Goal: Task Accomplishment & Management: Use online tool/utility

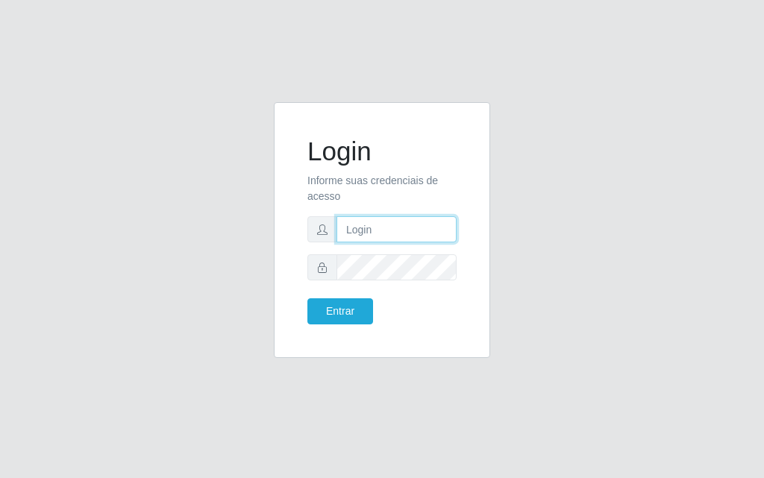
click at [386, 235] on input "text" at bounding box center [396, 229] width 120 height 26
click at [382, 235] on input "text" at bounding box center [396, 229] width 120 height 26
type input "[PERSON_NAME]"
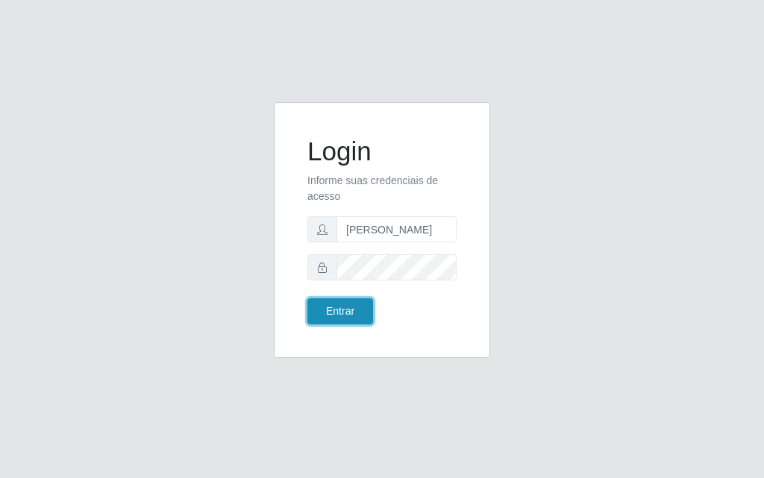
click at [341, 312] on button "Entrar" at bounding box center [340, 311] width 66 height 26
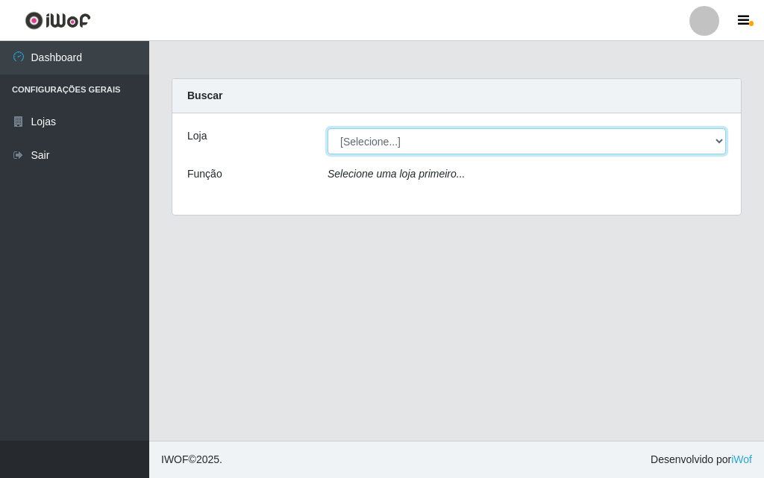
click at [674, 143] on select "[Selecione...] Divino Fogão" at bounding box center [526, 141] width 398 height 26
select select "499"
click at [327, 128] on select "[Selecione...] Divino Fogão" at bounding box center [526, 141] width 398 height 26
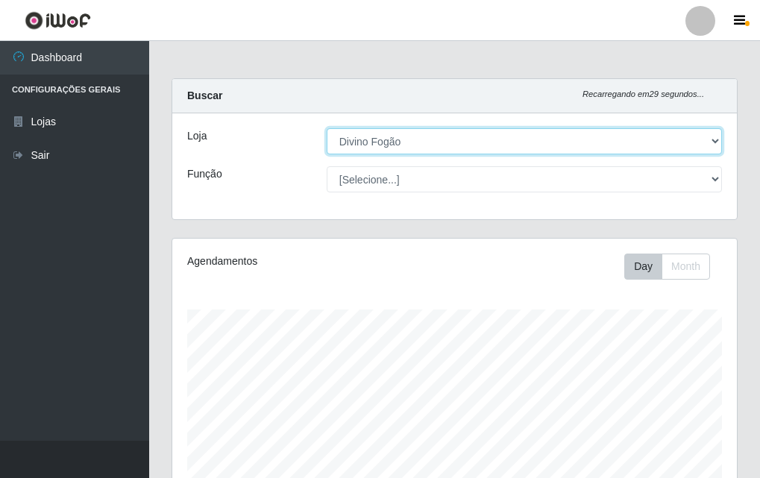
scroll to position [310, 565]
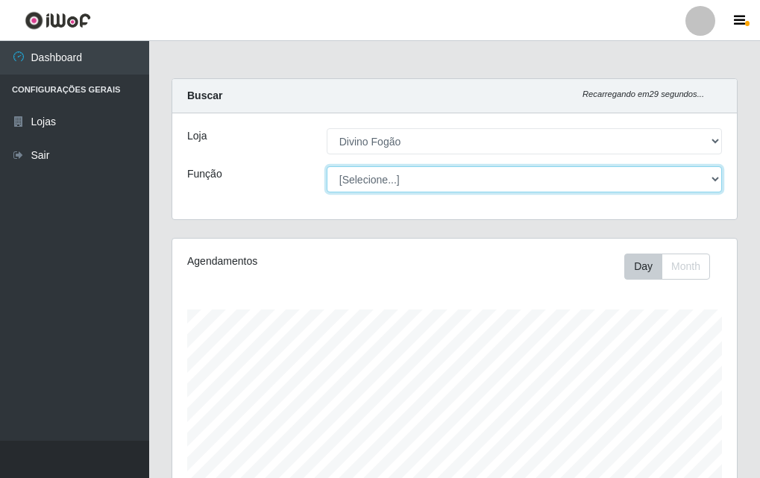
click at [483, 180] on select "[Selecione...] ASG ASG + ASG ++ Auxiliar de Cozinha Auxiliar de Cozinha + Auxil…" at bounding box center [524, 179] width 395 height 26
select select "9"
click at [327, 166] on select "[Selecione...] ASG ASG + ASG ++ Auxiliar de Cozinha Auxiliar de Cozinha + Auxil…" at bounding box center [524, 179] width 395 height 26
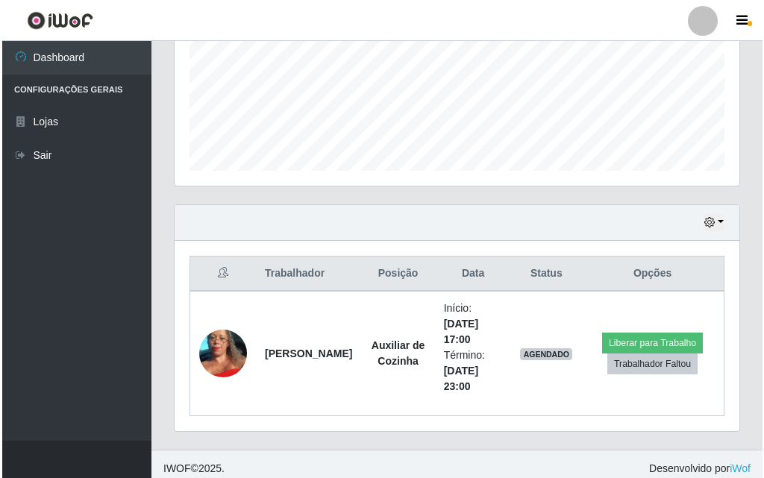
scroll to position [371, 0]
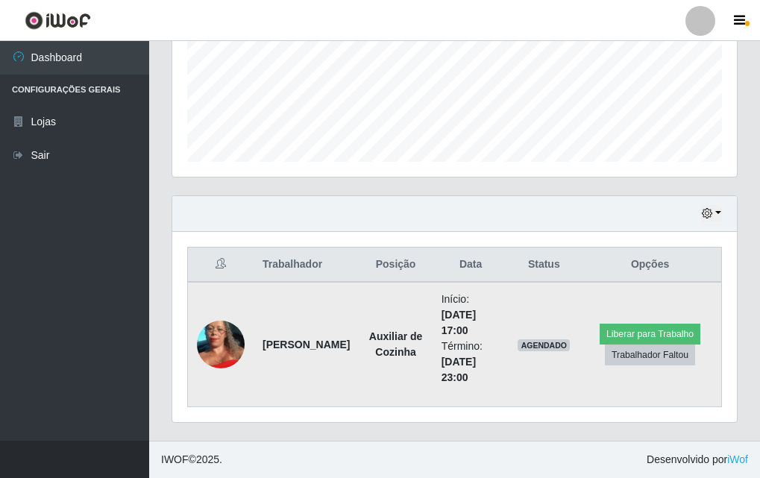
click at [525, 332] on td "AGENDADO" at bounding box center [544, 344] width 70 height 125
click at [526, 335] on td "AGENDADO" at bounding box center [544, 344] width 70 height 125
click at [527, 333] on td "AGENDADO" at bounding box center [544, 344] width 70 height 125
click at [532, 337] on td "AGENDADO" at bounding box center [544, 344] width 70 height 125
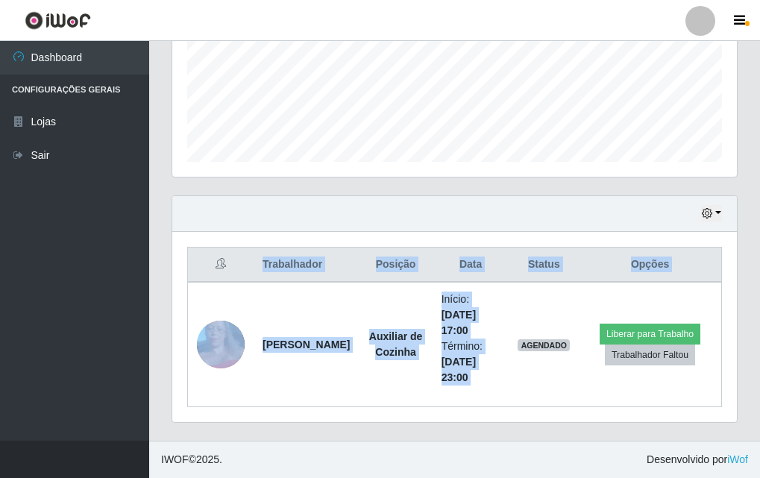
click at [505, 40] on header "Perfil Alterar Senha Sair" at bounding box center [380, 20] width 760 height 41
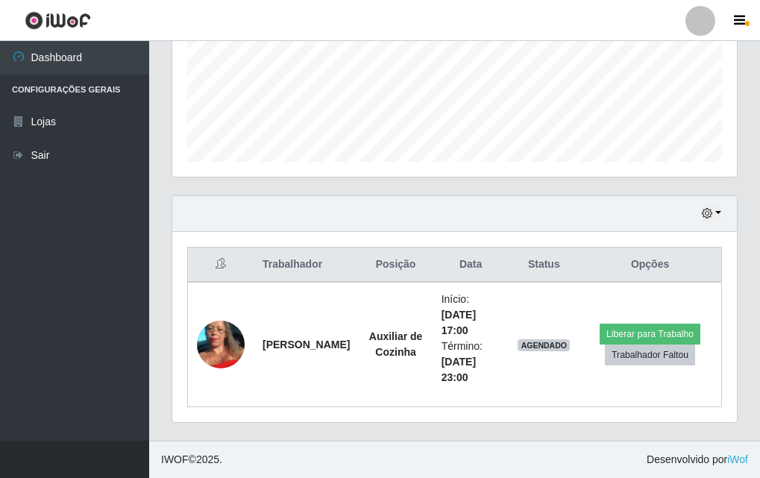
click at [510, 31] on header "Perfil Alterar Senha Sair" at bounding box center [380, 20] width 760 height 41
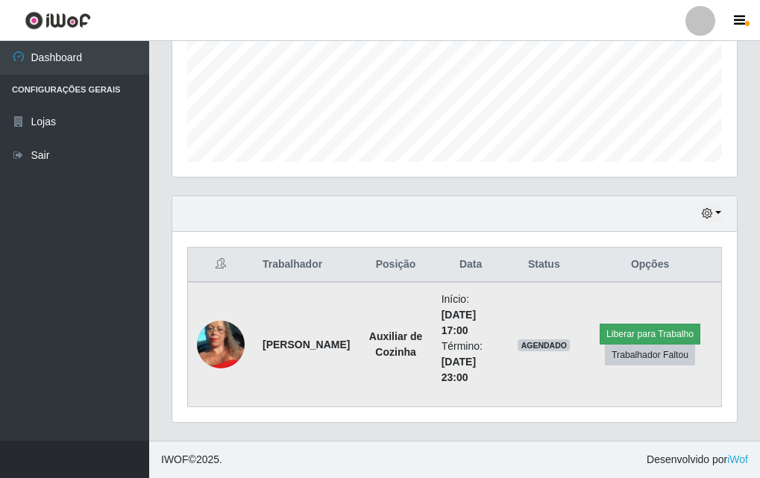
click at [699, 336] on div "Carregando... Buscar Recarregando em 4 segundos... Loja [Selecione...] Divino F…" at bounding box center [455, 74] width 566 height 734
drag, startPoint x: 528, startPoint y: 181, endPoint x: 672, endPoint y: 333, distance: 210.0
click at [672, 333] on table "Trabalhador Posição Data Status Opções JaneCleide [PERSON_NAME] Auxiliar de Coz…" at bounding box center [454, 327] width 535 height 160
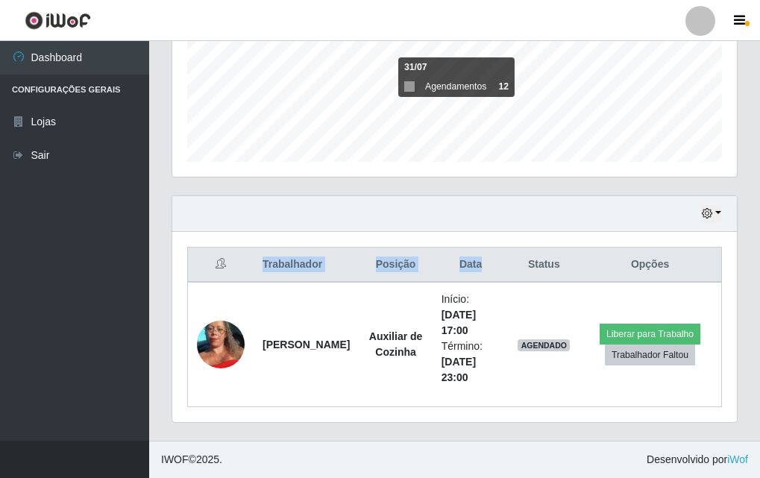
click at [479, 36] on div "Perfil Alterar Senha Sair Dashboard Configurações Gerais Lojas Sair Carregando.…" at bounding box center [380, 54] width 760 height 850
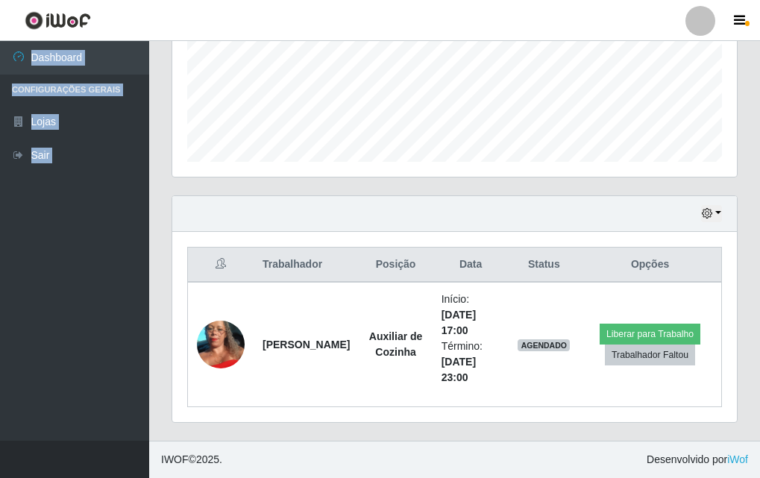
click at [630, 147] on div "Perfil Alterar Senha Sair Dashboard Configurações Gerais Lojas Sair Carregando.…" at bounding box center [380, 54] width 760 height 850
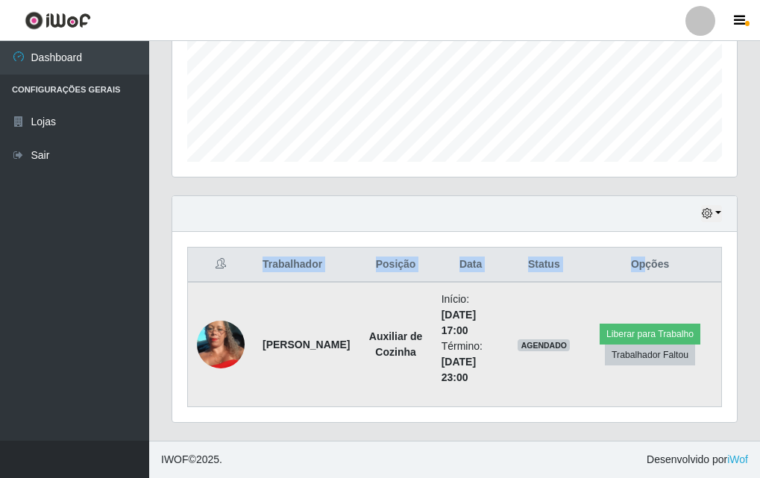
drag, startPoint x: 640, startPoint y: 299, endPoint x: 633, endPoint y: 321, distance: 22.9
click at [633, 321] on table "Trabalhador Posição Data Status Opções JaneCleide [PERSON_NAME] Auxiliar de Coz…" at bounding box center [454, 327] width 535 height 160
click at [619, 328] on button "Liberar para Trabalho" at bounding box center [650, 334] width 101 height 21
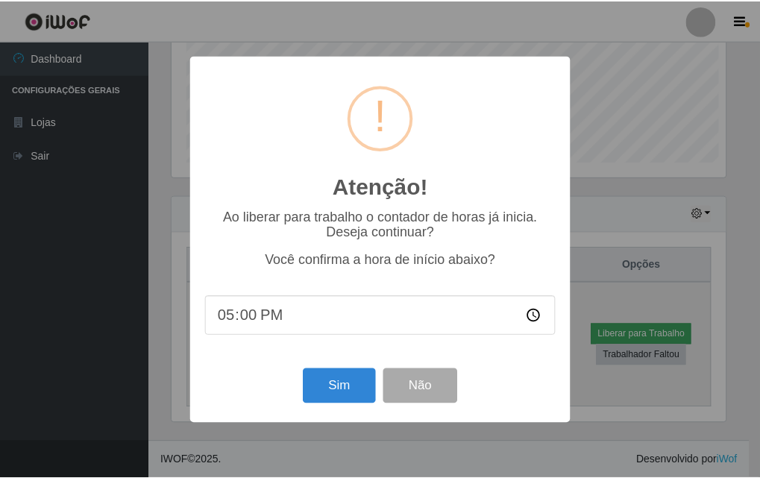
scroll to position [310, 557]
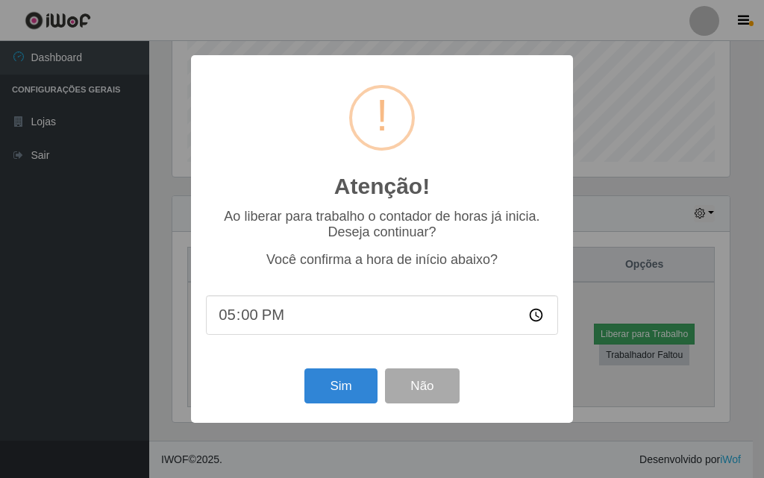
click at [613, 330] on div "Atenção! × Ao liberar para trabalho o contador de horas já inicia. Deseja conti…" at bounding box center [382, 239] width 764 height 478
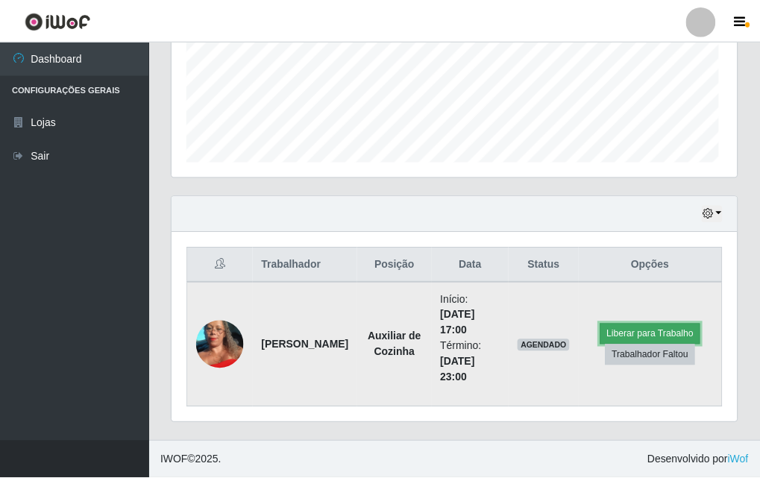
scroll to position [310, 565]
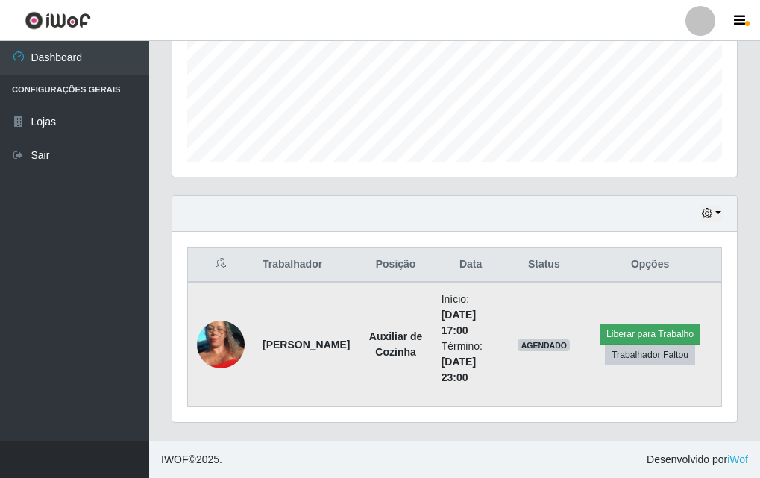
drag, startPoint x: 613, startPoint y: 208, endPoint x: 653, endPoint y: 339, distance: 137.1
click at [653, 339] on div "Hoje 1 dia 3 dias 1 Semana Não encerrados Trabalhador Posição Data Status Opçõe…" at bounding box center [455, 309] width 566 height 228
click at [647, 336] on button "Liberar para Trabalho" at bounding box center [650, 334] width 101 height 21
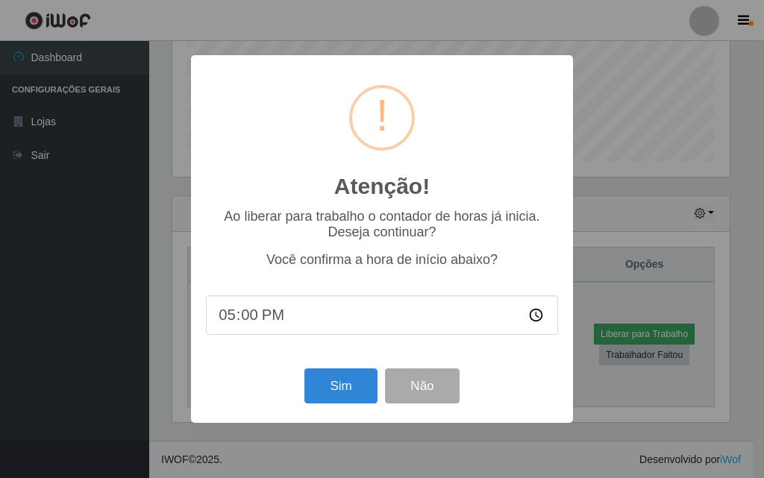
click at [645, 336] on div "Atenção! × Ao liberar para trabalho o contador de horas já inicia. Deseja conti…" at bounding box center [382, 239] width 764 height 478
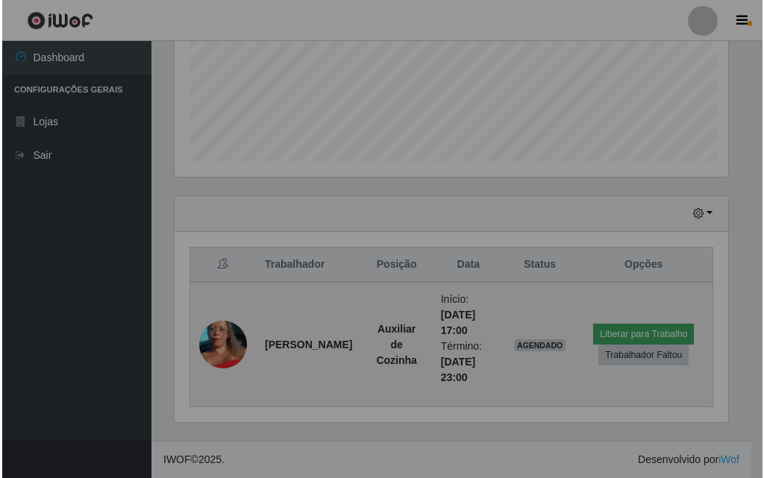
scroll to position [310, 565]
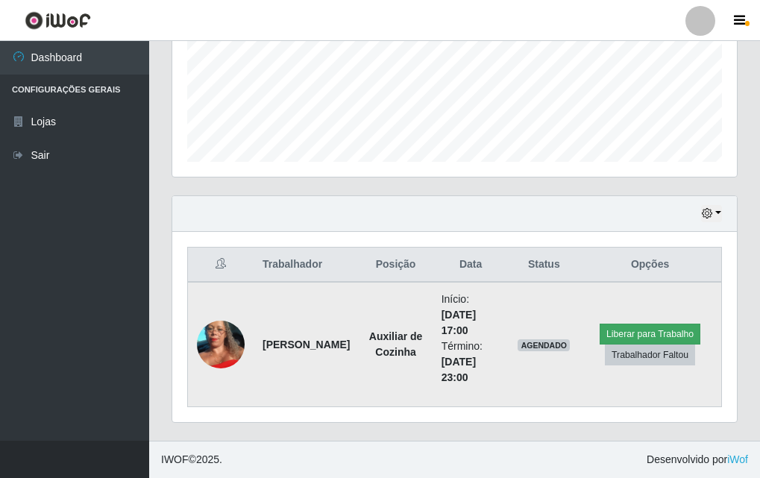
drag, startPoint x: 624, startPoint y: 290, endPoint x: 681, endPoint y: 332, distance: 70.4
click at [681, 332] on td "Liberar para Trabalho Trabalhador Faltou" at bounding box center [650, 344] width 142 height 125
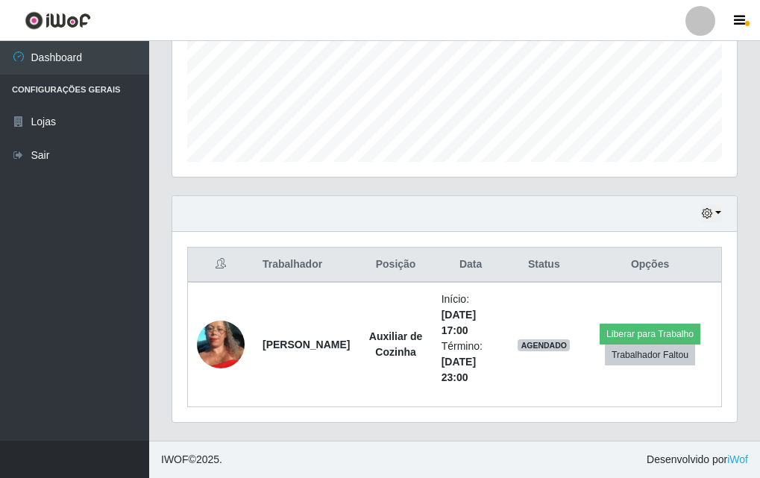
click at [512, 40] on header "Perfil Alterar Senha Sair" at bounding box center [380, 20] width 760 height 41
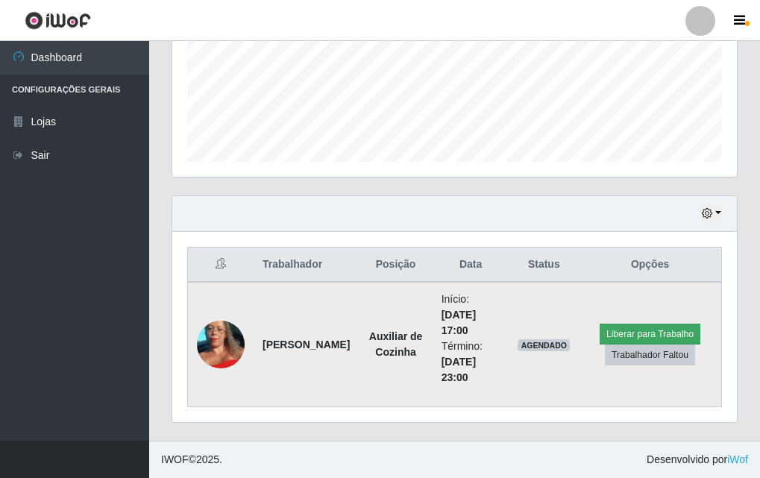
click at [662, 331] on div "Carregando... Buscar Recarregando em 1 segundos... Loja [Selecione...] Divino F…" at bounding box center [455, 74] width 566 height 734
click at [650, 337] on button "Liberar para Trabalho" at bounding box center [650, 334] width 101 height 21
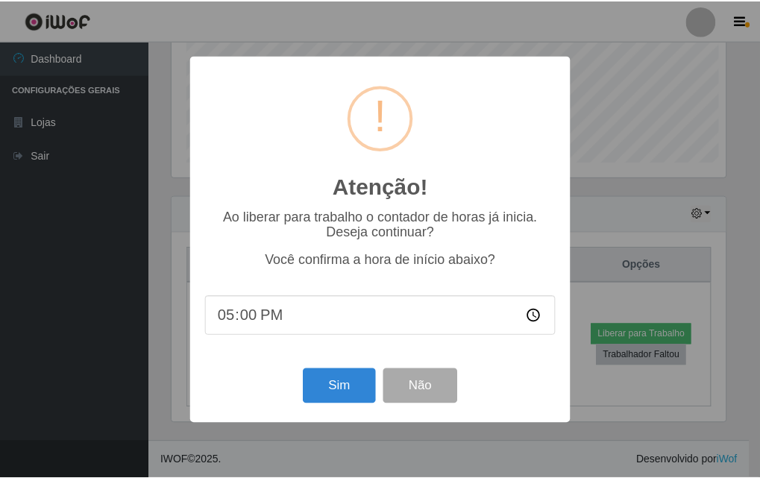
scroll to position [310, 557]
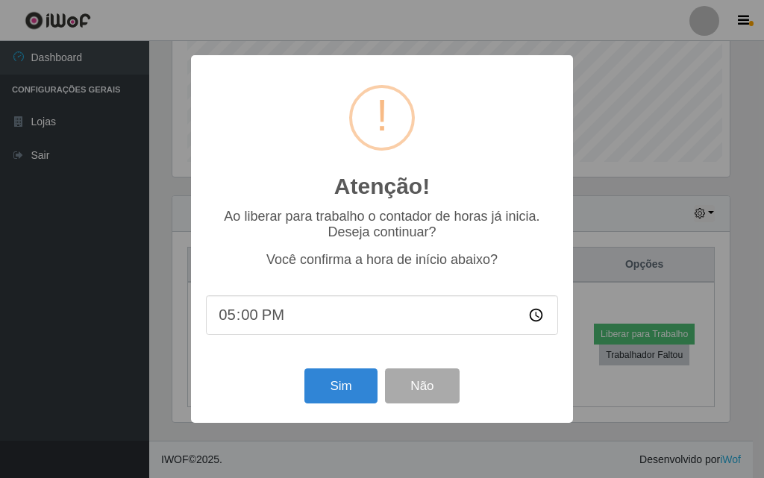
click at [649, 337] on div "Atenção! × Ao liberar para trabalho o contador de horas já inicia. Deseja conti…" at bounding box center [382, 239] width 764 height 478
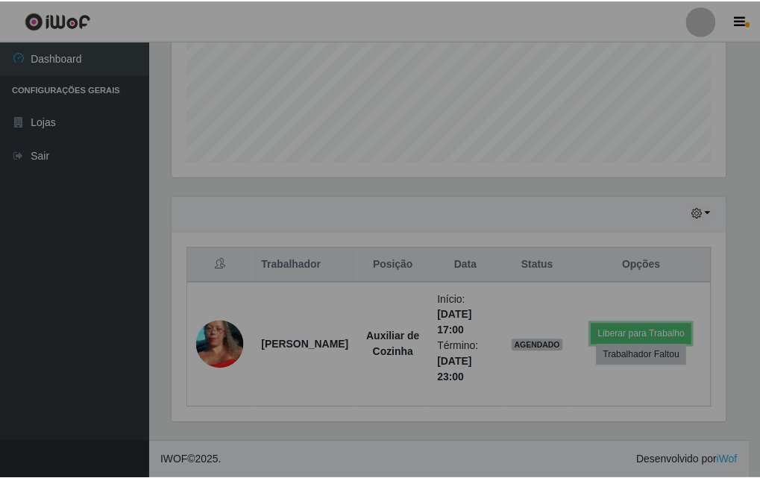
scroll to position [310, 565]
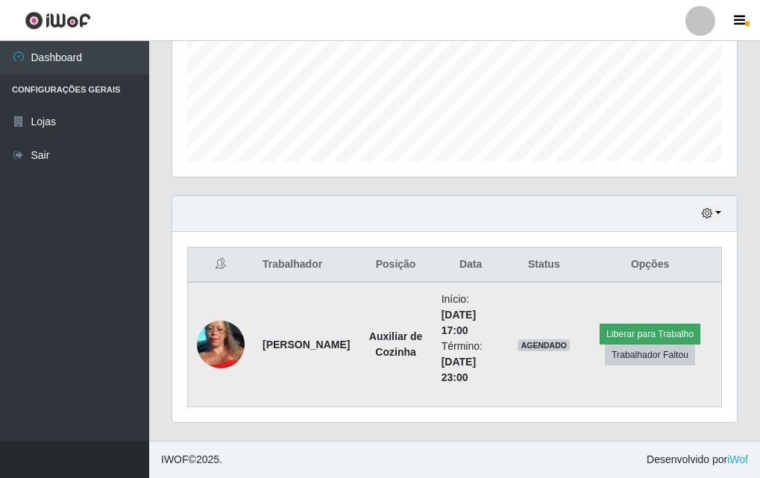
click at [664, 344] on div "Carregando... Buscar Recarregando em 26 segundos... Loja [Selecione...] Divino …" at bounding box center [455, 74] width 566 height 734
drag, startPoint x: 645, startPoint y: 348, endPoint x: 637, endPoint y: 349, distance: 8.2
click at [637, 349] on button "Trabalhador Faltou" at bounding box center [650, 355] width 90 height 21
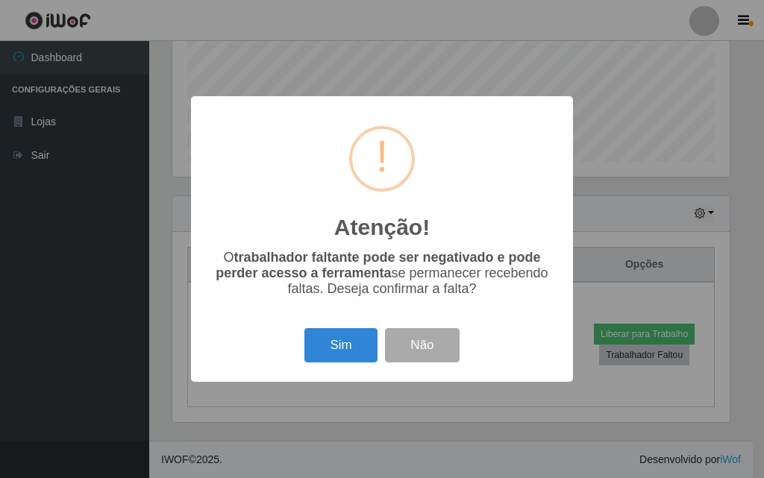
click at [614, 339] on div "Atenção! × O trabalhador faltante pode ser negativado e pode perder acesso a fe…" at bounding box center [382, 239] width 764 height 478
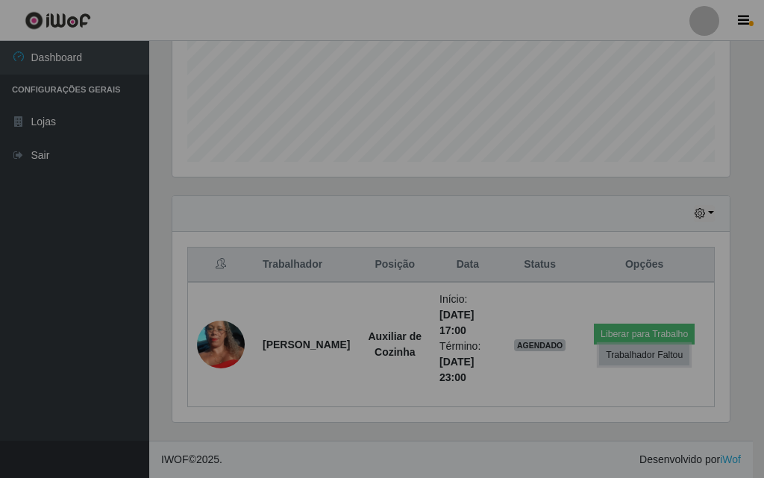
scroll to position [310, 565]
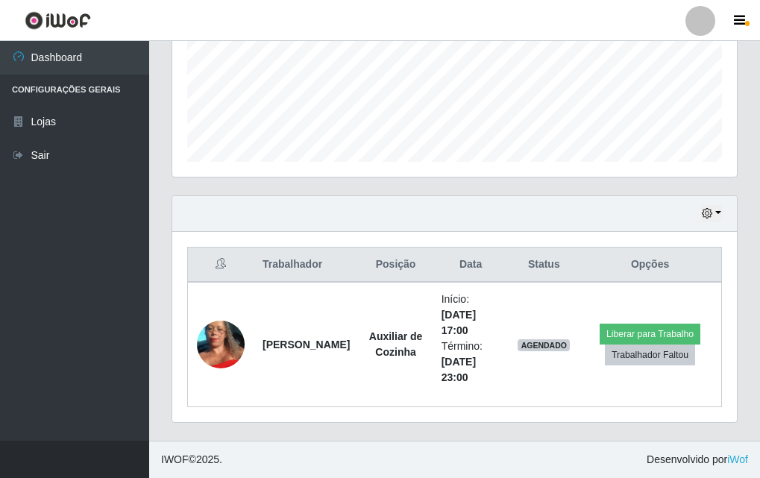
click at [560, 280] on table "Trabalhador Posição Data Status Opções JaneCleide [PERSON_NAME] Auxiliar de Coz…" at bounding box center [454, 327] width 535 height 160
drag, startPoint x: 648, startPoint y: 241, endPoint x: 662, endPoint y: 252, distance: 17.5
click at [662, 252] on div "Trabalhador Posição Data Status Opções JaneCleide [PERSON_NAME] Auxiliar de Coz…" at bounding box center [454, 327] width 565 height 190
click at [421, 212] on div "Hoje 1 dia 3 dias 1 Semana Não encerrados" at bounding box center [454, 214] width 565 height 36
click at [441, 189] on div "Carregando... Buscar Recarregando em 19 segundos... Loja [Selecione...] Divino …" at bounding box center [455, 74] width 566 height 734
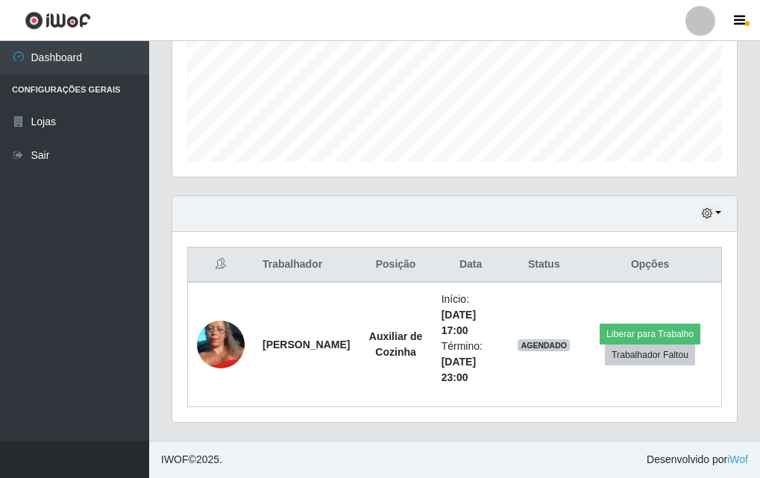
drag, startPoint x: 541, startPoint y: 166, endPoint x: 551, endPoint y: 166, distance: 10.4
click at [551, 166] on div "Agendamentos Day Month 11/08 Agendamentos 12" at bounding box center [454, 22] width 565 height 310
click at [606, 178] on div "Agendamentos Day Month 11/08 Agendamentos 12" at bounding box center [454, 30] width 589 height 329
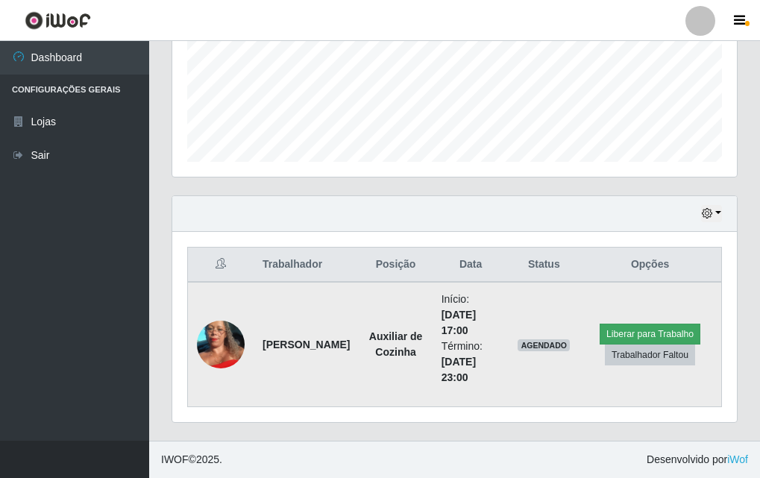
drag, startPoint x: 627, startPoint y: 187, endPoint x: 635, endPoint y: 339, distance: 152.4
click at [645, 342] on div "Carregando... Buscar Recarregando em 17 segundos... Loja [Selecione...] Divino …" at bounding box center [455, 74] width 566 height 734
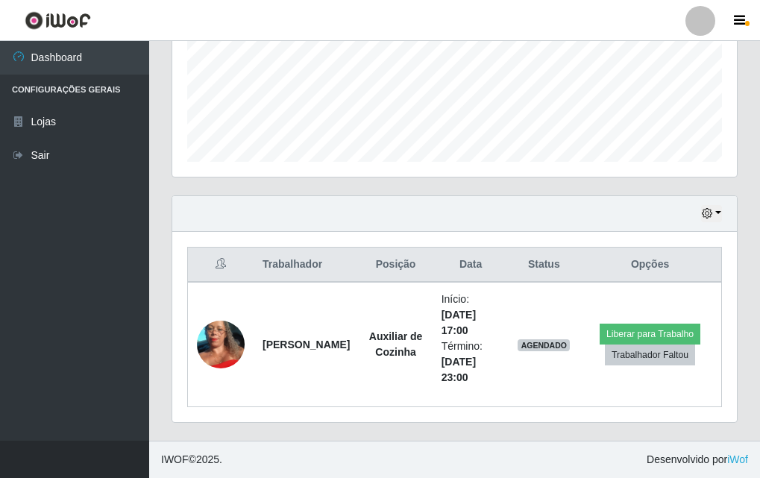
click at [514, 32] on header "Perfil Alterar Senha Sair" at bounding box center [380, 20] width 760 height 41
click at [628, 49] on div "Perfil Alterar Senha Sair Dashboard Configurações Gerais Lojas Sair Carregando.…" at bounding box center [380, 54] width 760 height 850
click at [615, 276] on th "Opções" at bounding box center [650, 265] width 142 height 35
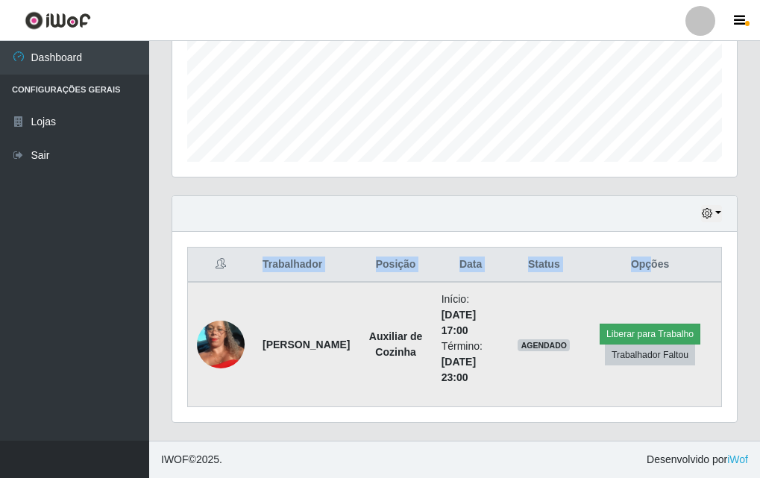
drag, startPoint x: 659, startPoint y: 265, endPoint x: 684, endPoint y: 336, distance: 75.7
click at [684, 336] on table "Trabalhador Posição Data Status Opções JaneCleide [PERSON_NAME] Auxiliar de Coz…" at bounding box center [454, 327] width 535 height 160
click at [660, 324] on button "Liberar para Trabalho" at bounding box center [650, 334] width 101 height 21
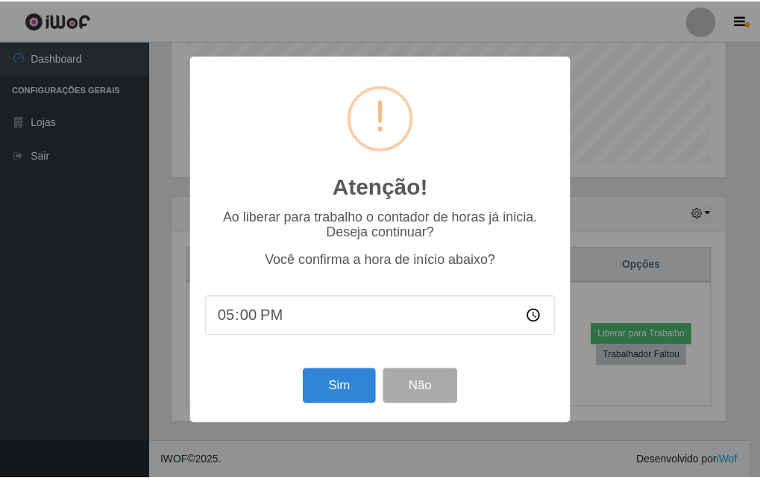
scroll to position [310, 557]
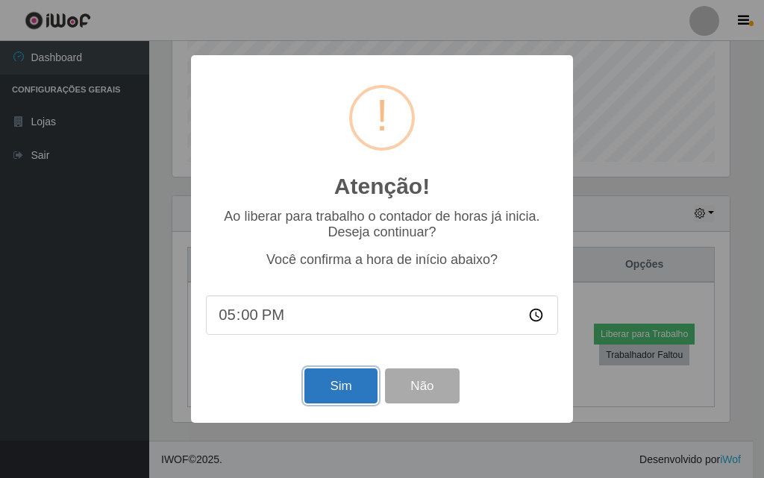
click at [344, 387] on button "Sim" at bounding box center [340, 385] width 72 height 35
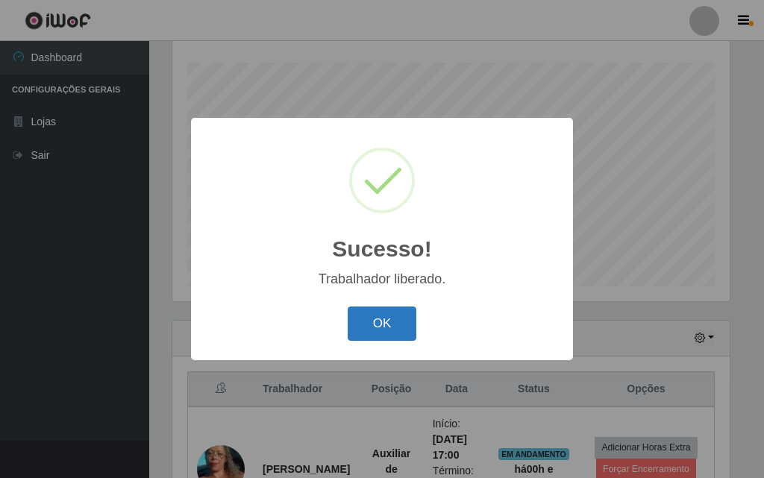
click at [366, 321] on button "OK" at bounding box center [382, 324] width 69 height 35
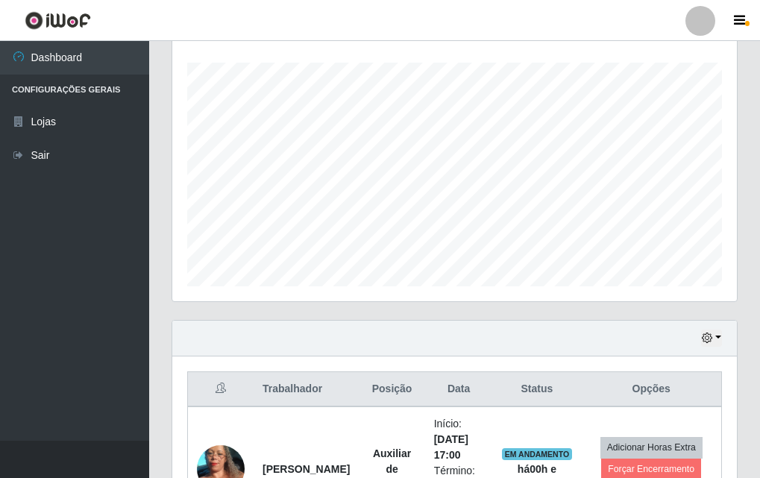
scroll to position [310, 565]
